Goal: Task Accomplishment & Management: Complete application form

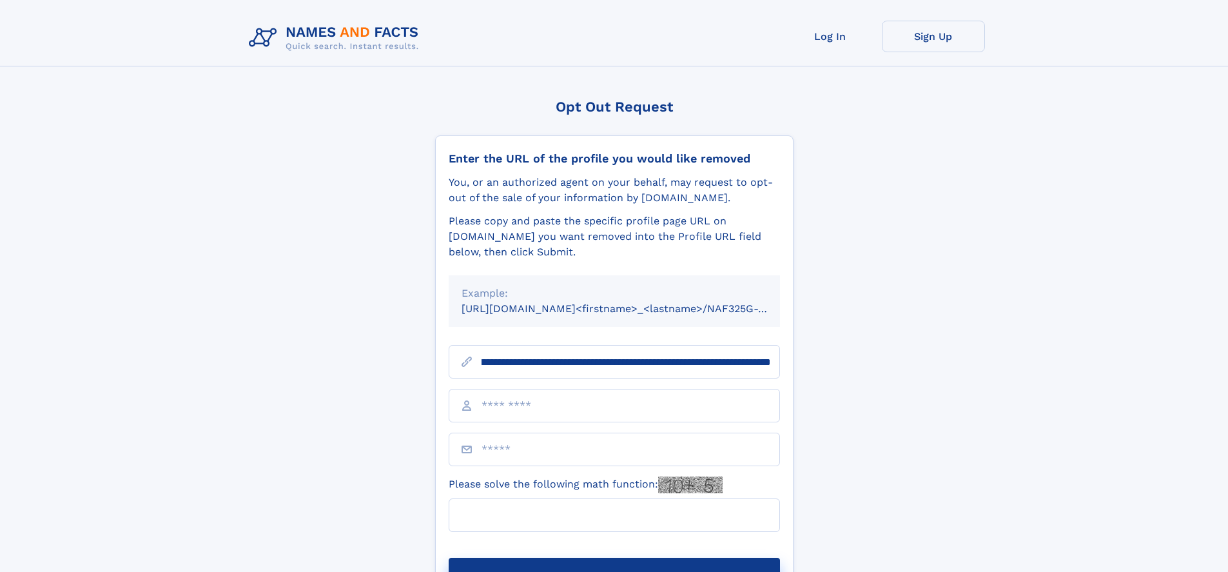
scroll to position [0, 169]
type input "**********"
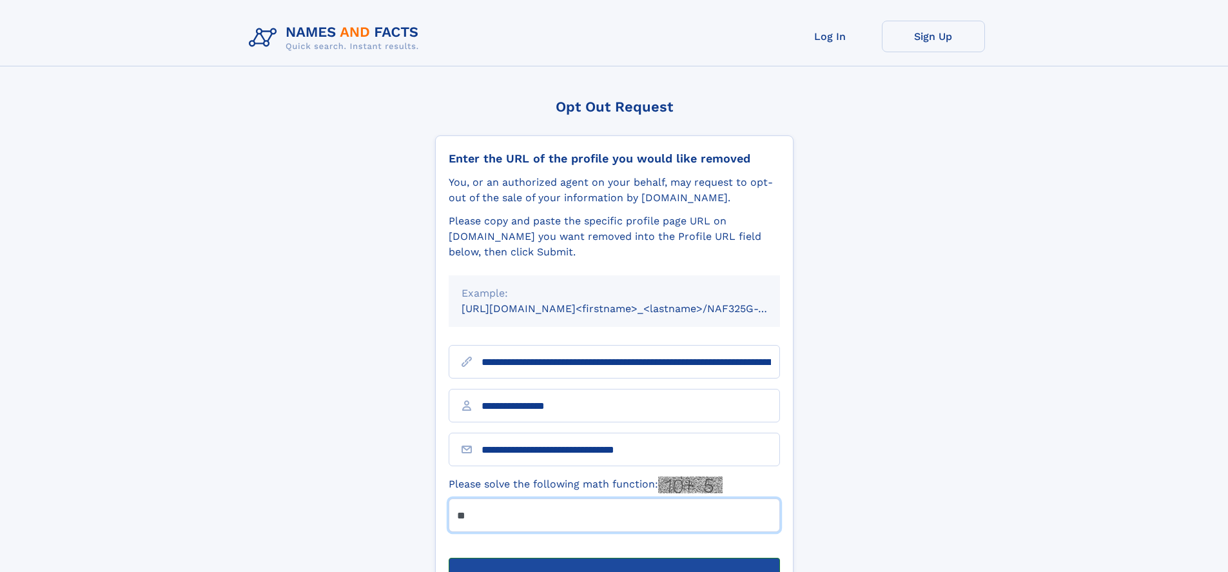
type input "**"
click at [613, 557] on button "Submit Opt Out Request" at bounding box center [614, 577] width 331 height 41
